Goal: Information Seeking & Learning: Learn about a topic

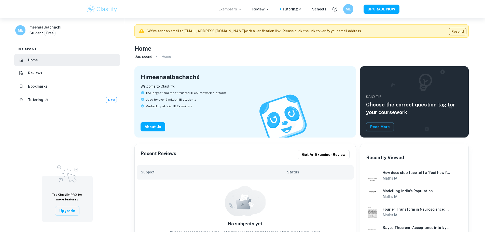
click at [227, 10] on p "Exemplars" at bounding box center [230, 9] width 24 height 6
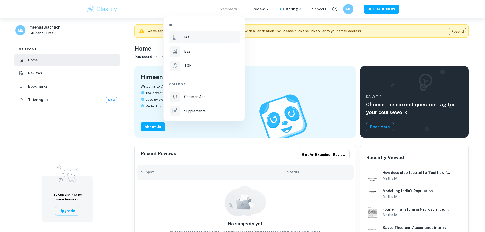
click at [198, 39] on div "IAs" at bounding box center [211, 37] width 54 height 6
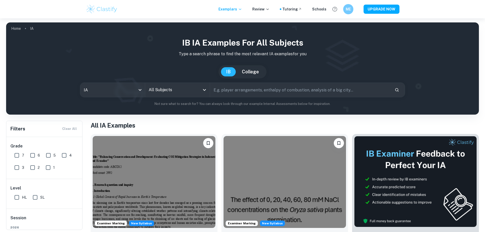
click at [227, 92] on input "text" at bounding box center [300, 90] width 180 height 14
type input "chemistry sl"
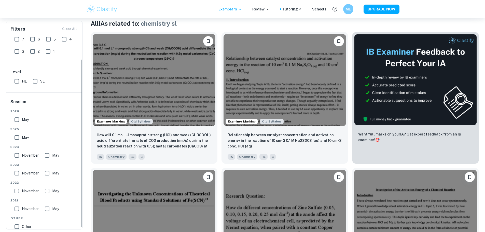
scroll to position [25, 0]
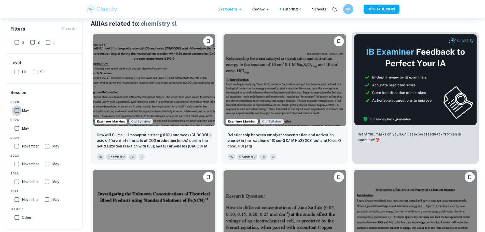
click at [13, 110] on input "May" at bounding box center [17, 110] width 10 height 10
checkbox input "true"
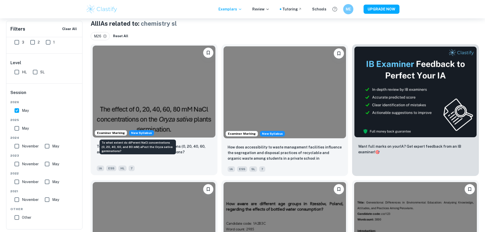
click at [127, 144] on p "To what extent do diPerent NaCl concentrations (0, 20, 40, 60, and 80 mM) aPect…" at bounding box center [154, 149] width 115 height 11
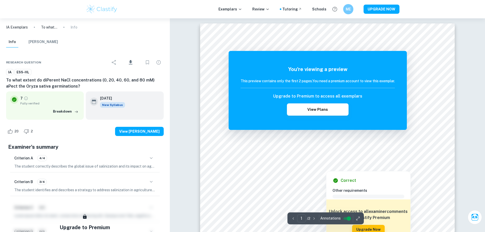
click at [285, 152] on div at bounding box center [327, 146] width 190 height 20
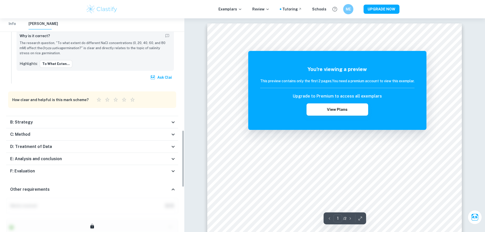
scroll to position [418, 0]
click at [52, 141] on div "D: Treatment of Data" at bounding box center [92, 147] width 172 height 12
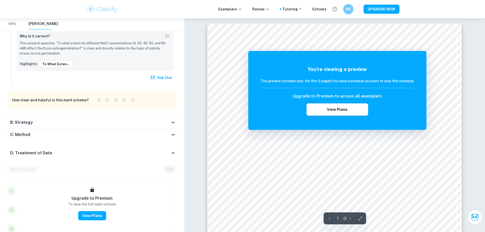
click at [116, 122] on div "B: Strategy" at bounding box center [90, 122] width 160 height 6
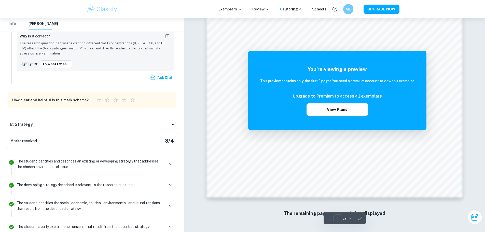
scroll to position [549, 0]
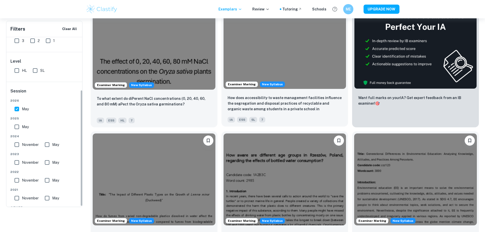
scroll to position [153, 0]
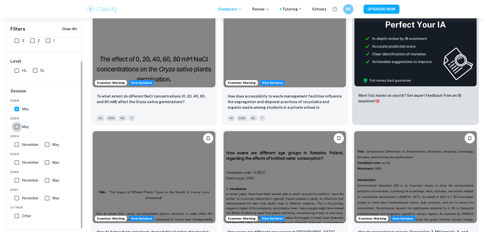
drag, startPoint x: 14, startPoint y: 122, endPoint x: 16, endPoint y: 127, distance: 5.1
click at [13, 122] on input "May" at bounding box center [17, 127] width 10 height 10
checkbox input "true"
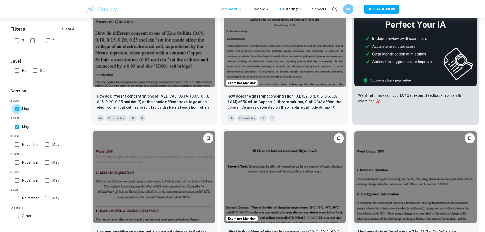
click at [14, 105] on input "May" at bounding box center [17, 109] width 10 height 10
checkbox input "false"
click at [31, 72] on input "SL" at bounding box center [35, 70] width 10 height 10
checkbox input "true"
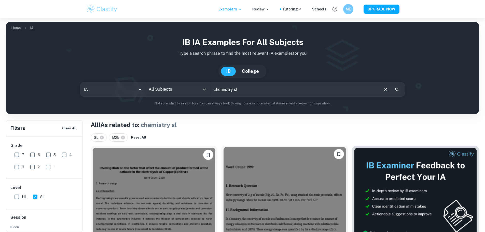
scroll to position [0, 0]
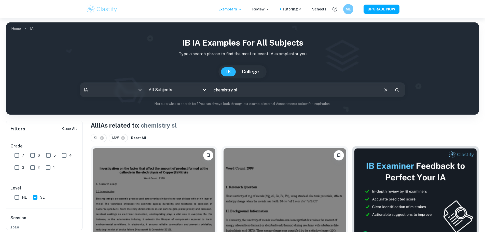
click at [244, 90] on input "chemistry sl" at bounding box center [294, 90] width 169 height 14
type input "chemistry"
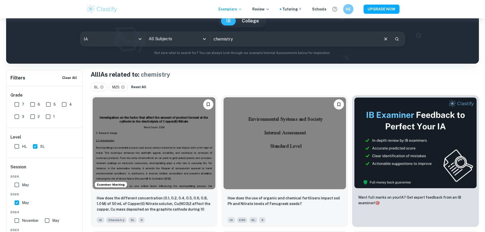
scroll to position [102, 0]
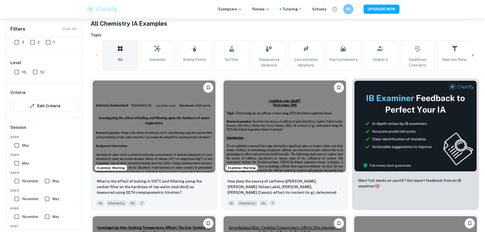
scroll to position [51, 0]
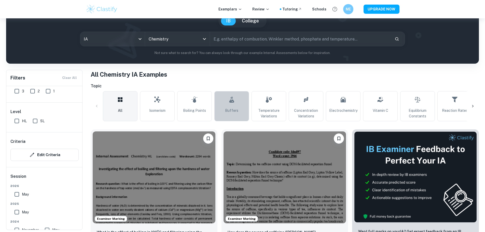
click at [221, 103] on link "Buffers" at bounding box center [231, 106] width 35 height 30
type input "Buffers"
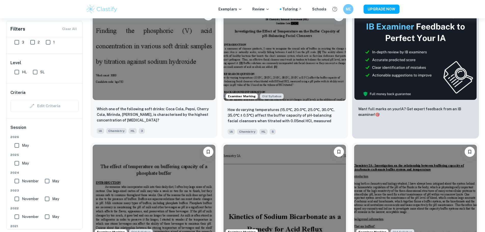
scroll to position [229, 0]
